Goal: Information Seeking & Learning: Learn about a topic

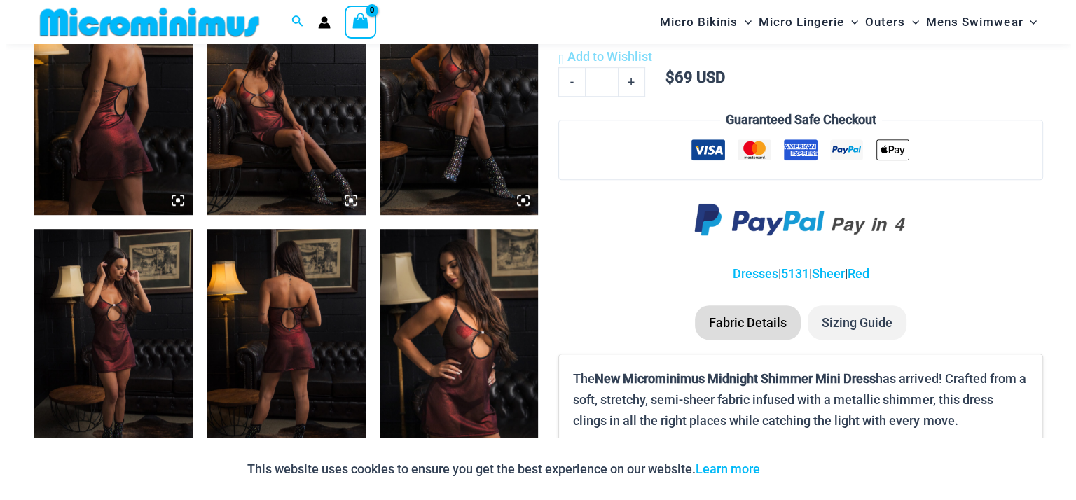
scroll to position [930, 0]
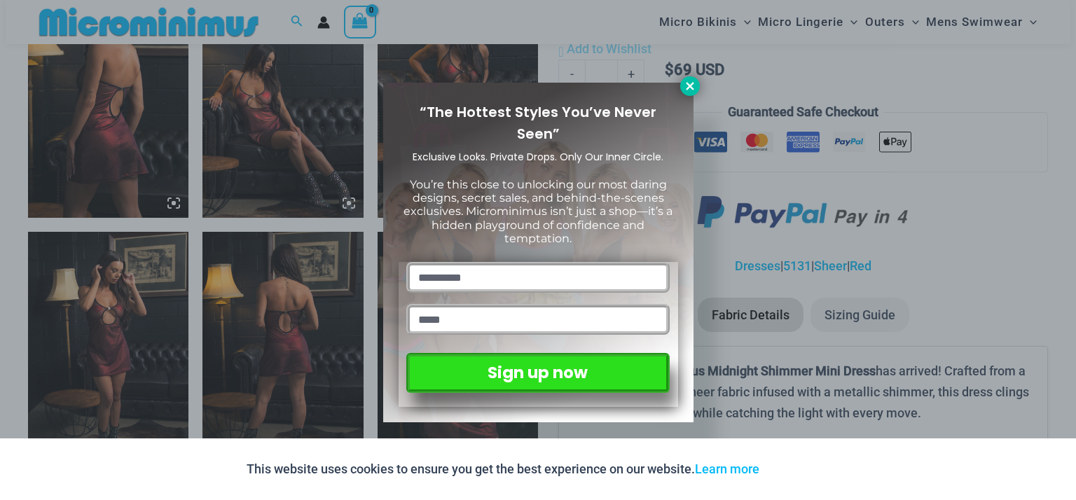
click at [692, 88] on icon at bounding box center [690, 86] width 8 height 8
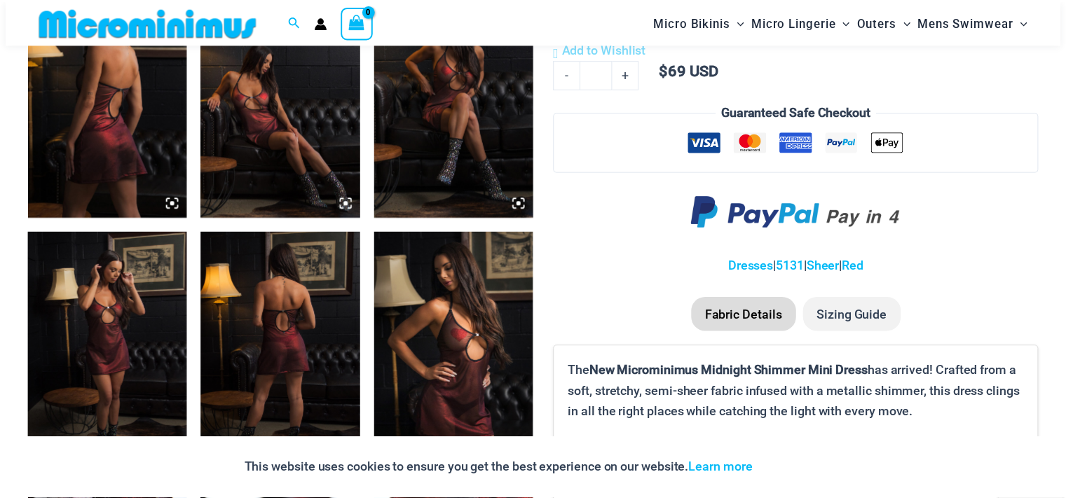
scroll to position [922, 0]
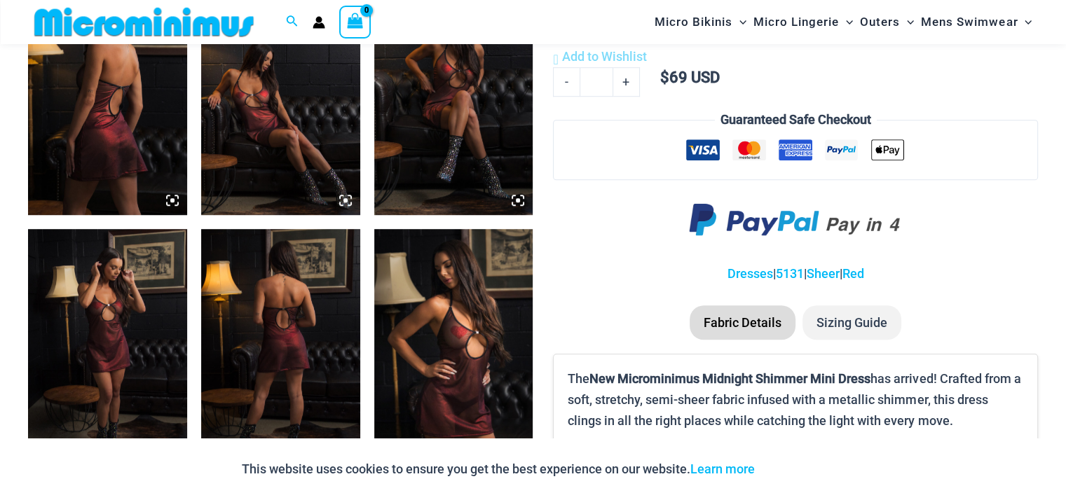
click at [752, 325] on li "Fabric Details" at bounding box center [742, 322] width 106 height 35
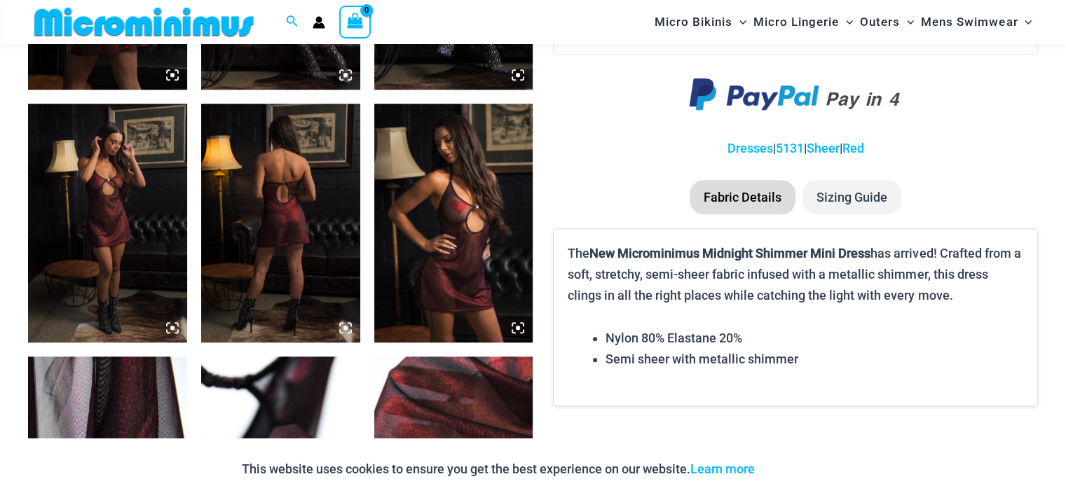
scroll to position [1038, 0]
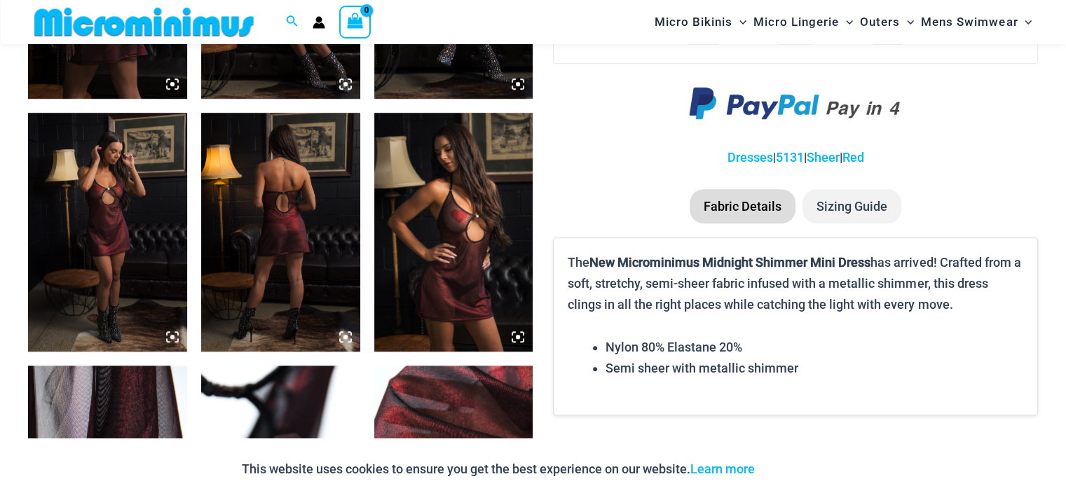
click at [852, 200] on li "Sizing Guide" at bounding box center [851, 206] width 99 height 35
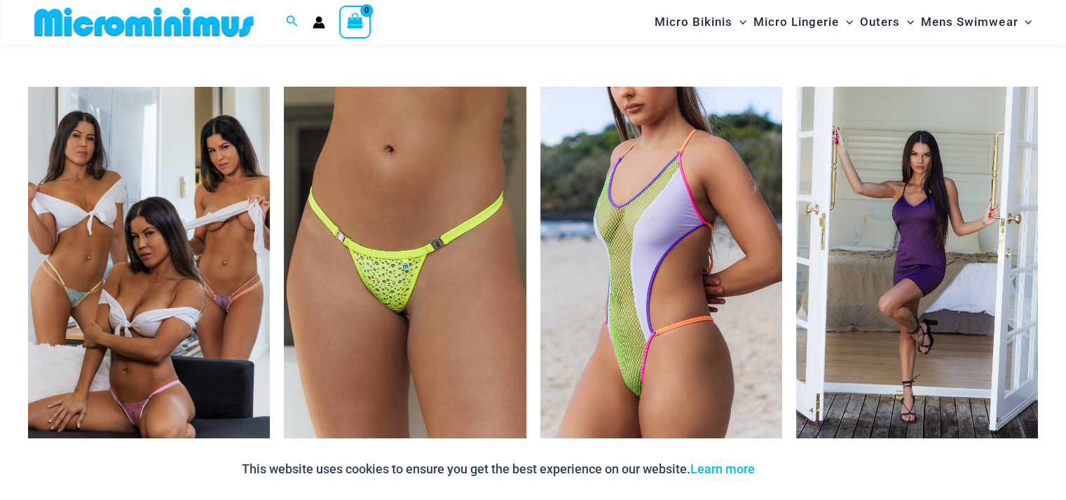
scroll to position [3796, 0]
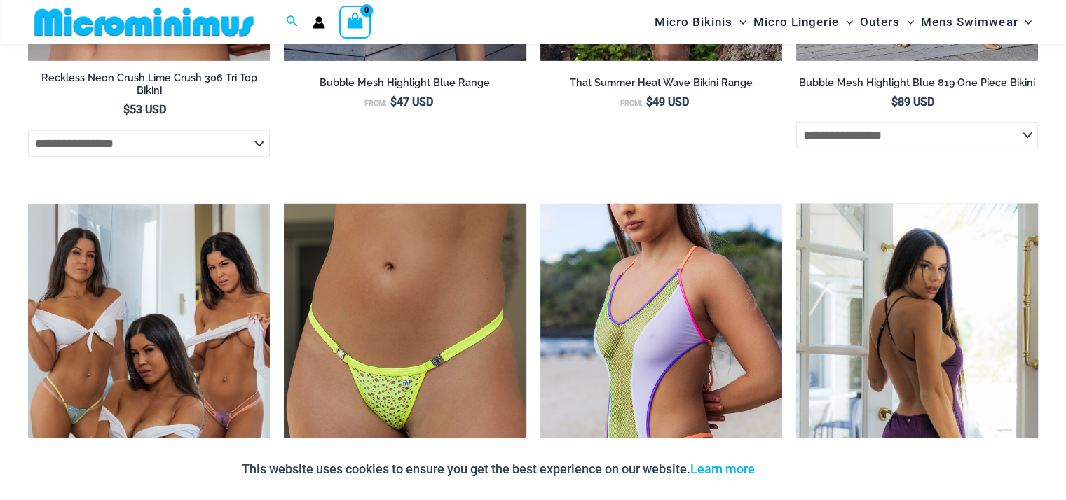
click at [970, 375] on img at bounding box center [917, 385] width 242 height 363
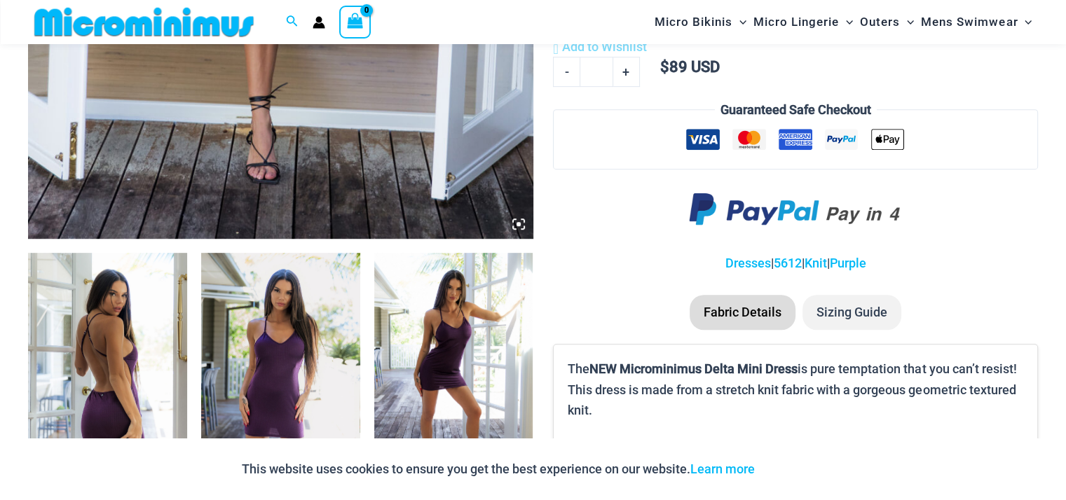
scroll to position [688, 0]
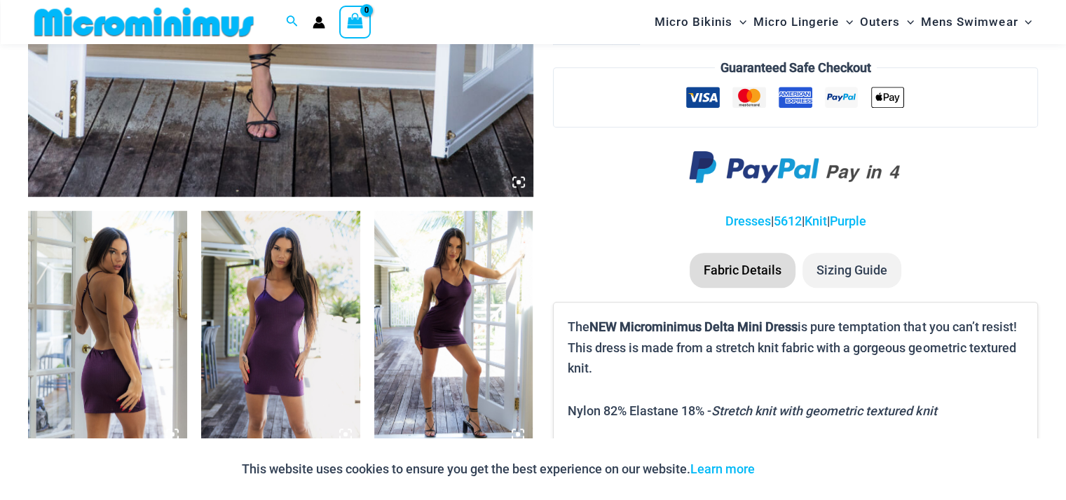
click at [287, 306] on img at bounding box center [280, 330] width 159 height 238
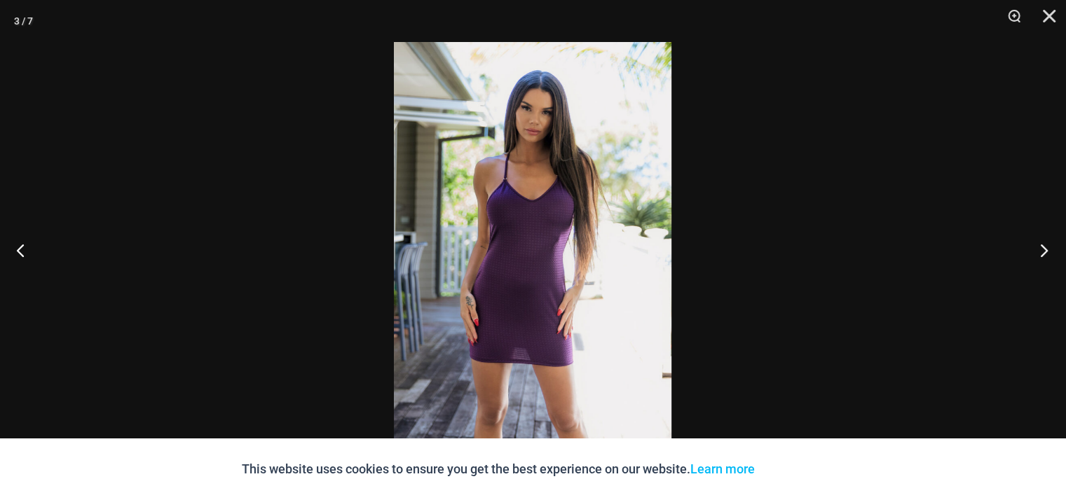
click at [1048, 247] on button "Next" at bounding box center [1039, 250] width 53 height 70
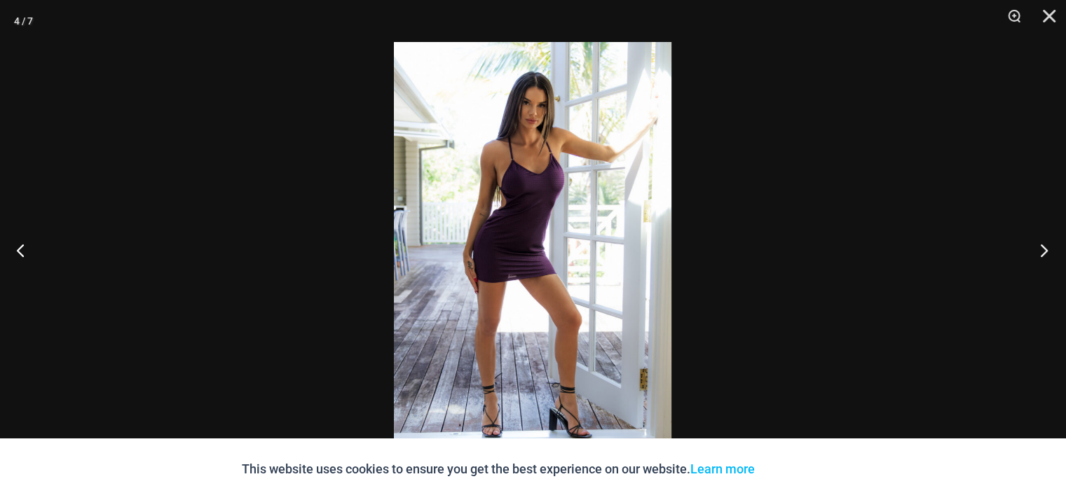
click at [1048, 247] on button "Next" at bounding box center [1039, 250] width 53 height 70
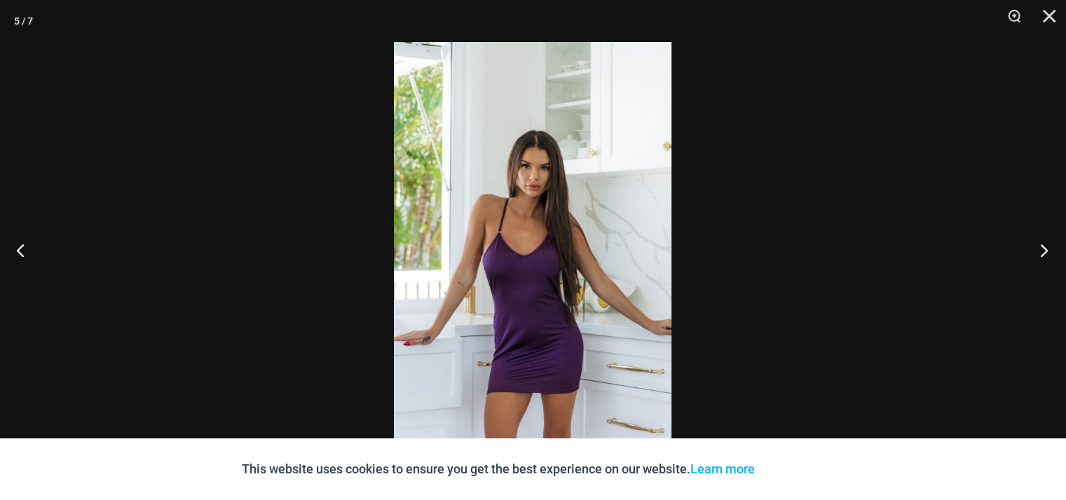
click at [1048, 247] on button "Next" at bounding box center [1039, 250] width 53 height 70
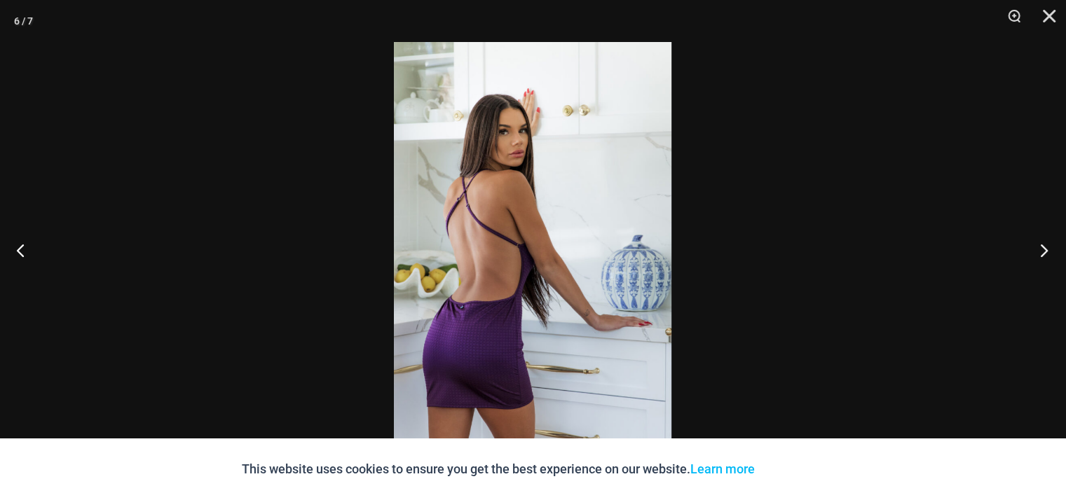
click at [1048, 247] on button "Next" at bounding box center [1039, 250] width 53 height 70
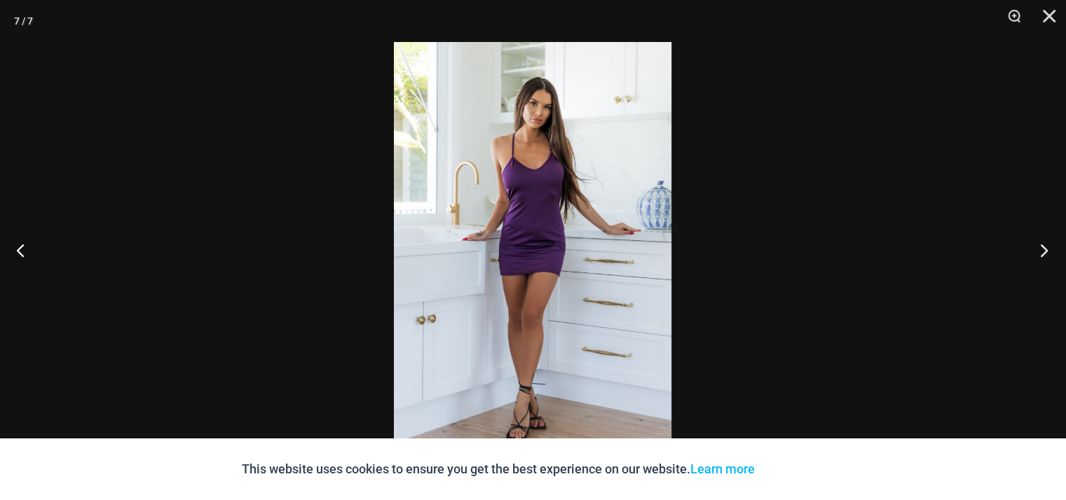
click at [1048, 247] on button "Next" at bounding box center [1039, 250] width 53 height 70
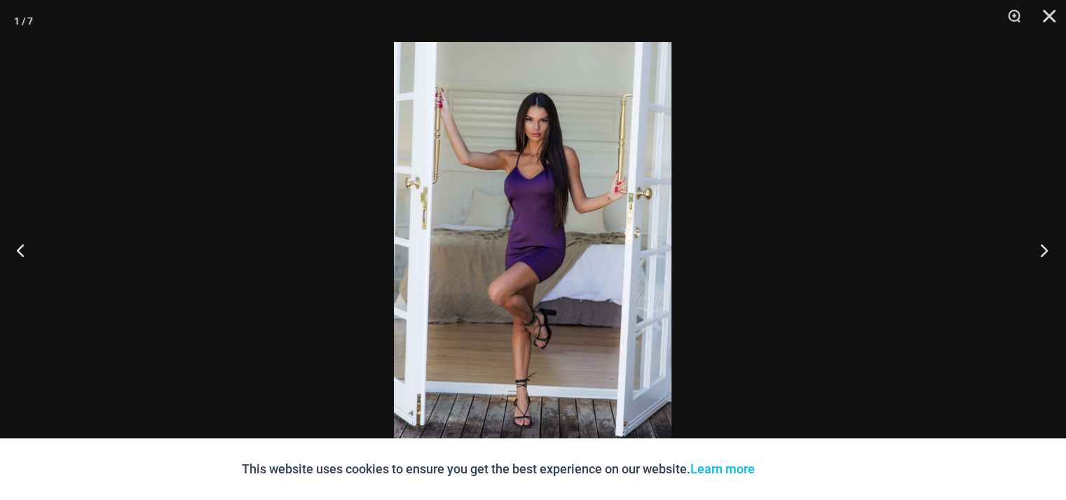
click at [1048, 247] on button "Next" at bounding box center [1039, 250] width 53 height 70
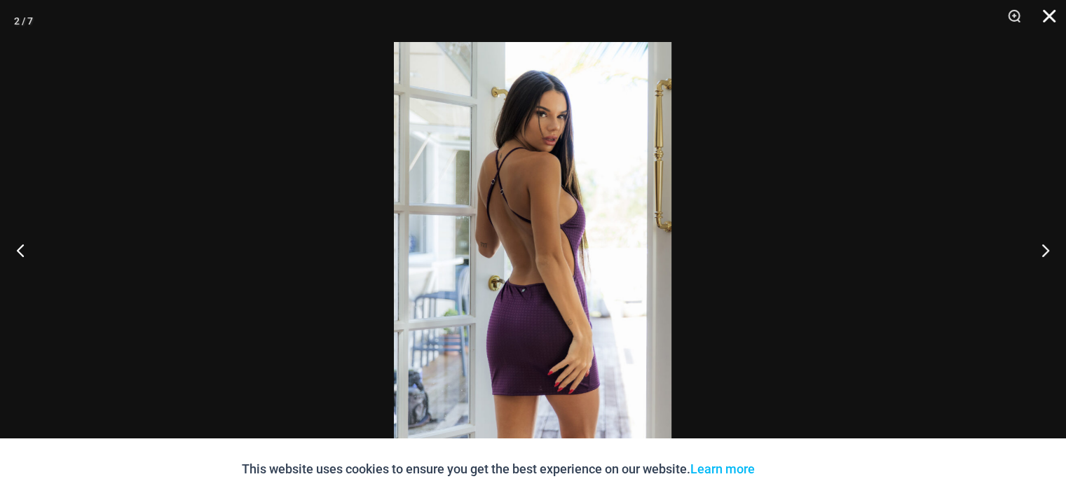
click at [1045, 13] on button "Close" at bounding box center [1043, 21] width 35 height 42
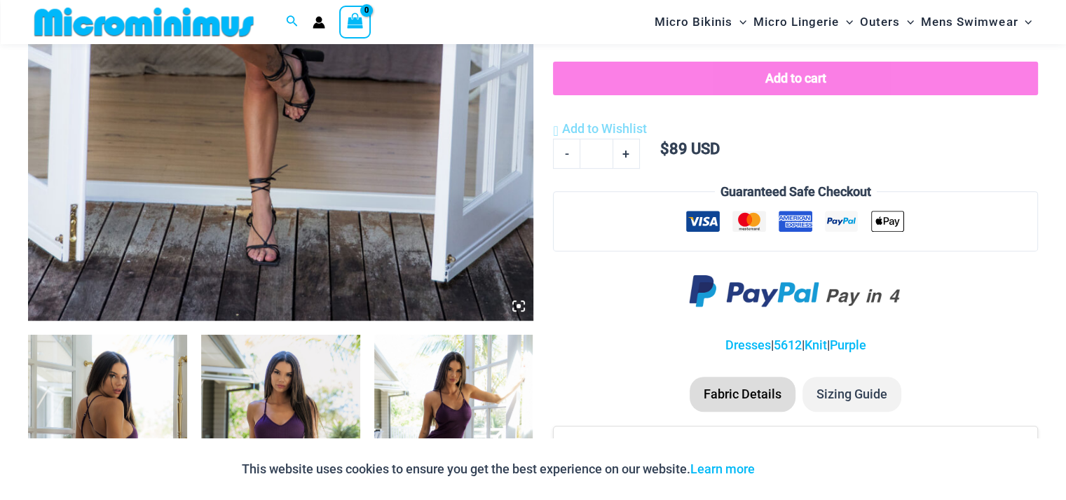
scroll to position [572, 0]
